Goal: Obtain resource: Obtain resource

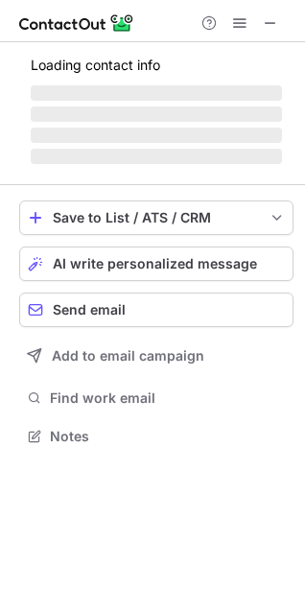
scroll to position [418, 305]
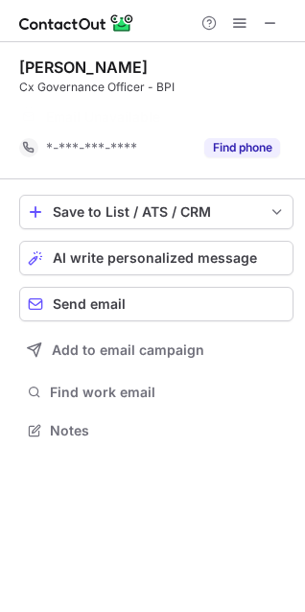
scroll to position [387, 305]
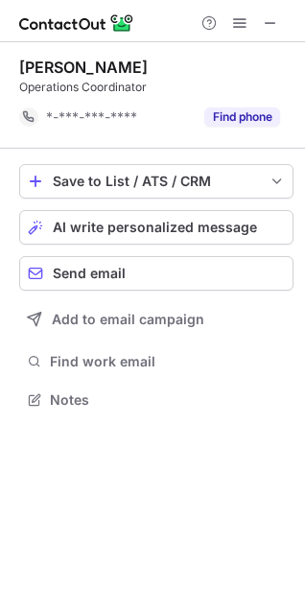
scroll to position [387, 305]
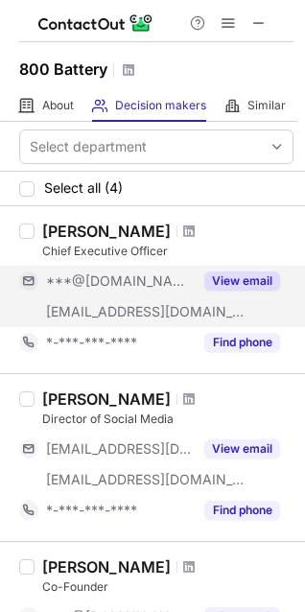
click at [252, 279] on button "View email" at bounding box center [242, 281] width 76 height 19
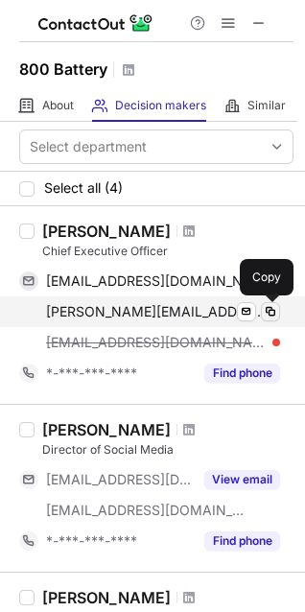
click at [273, 310] on span at bounding box center [270, 311] width 15 height 15
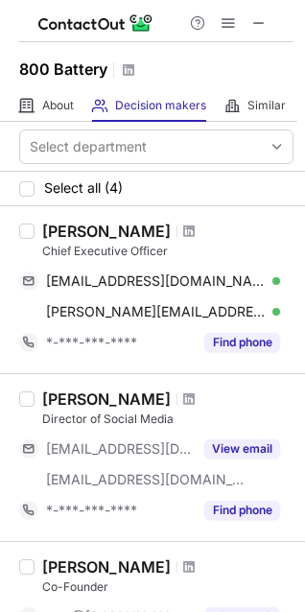
scroll to position [192, 0]
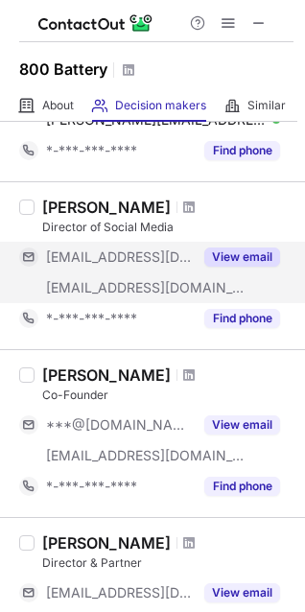
click at [242, 257] on button "View email" at bounding box center [242, 257] width 76 height 19
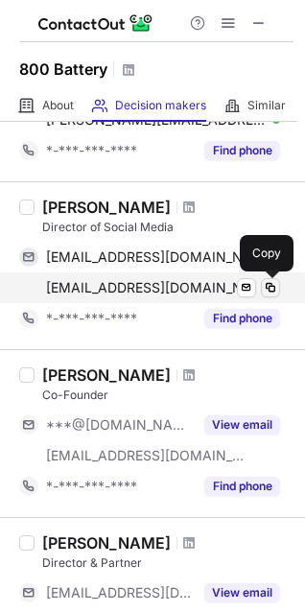
click at [269, 293] on span at bounding box center [270, 287] width 15 height 15
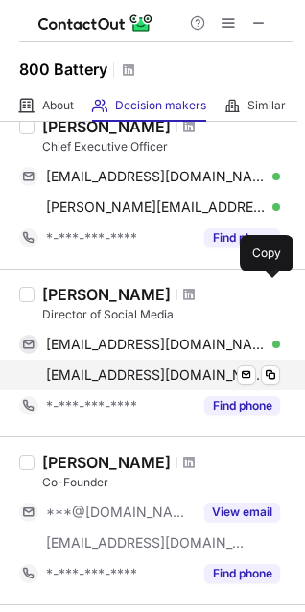
scroll to position [0, 0]
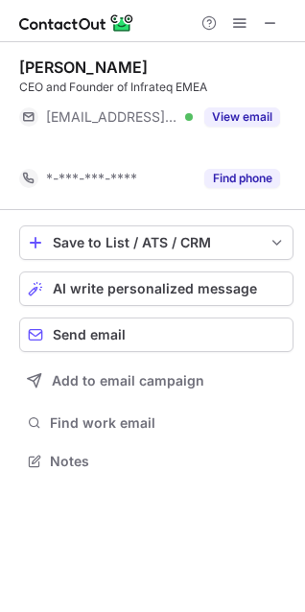
scroll to position [418, 305]
